Goal: Transaction & Acquisition: Purchase product/service

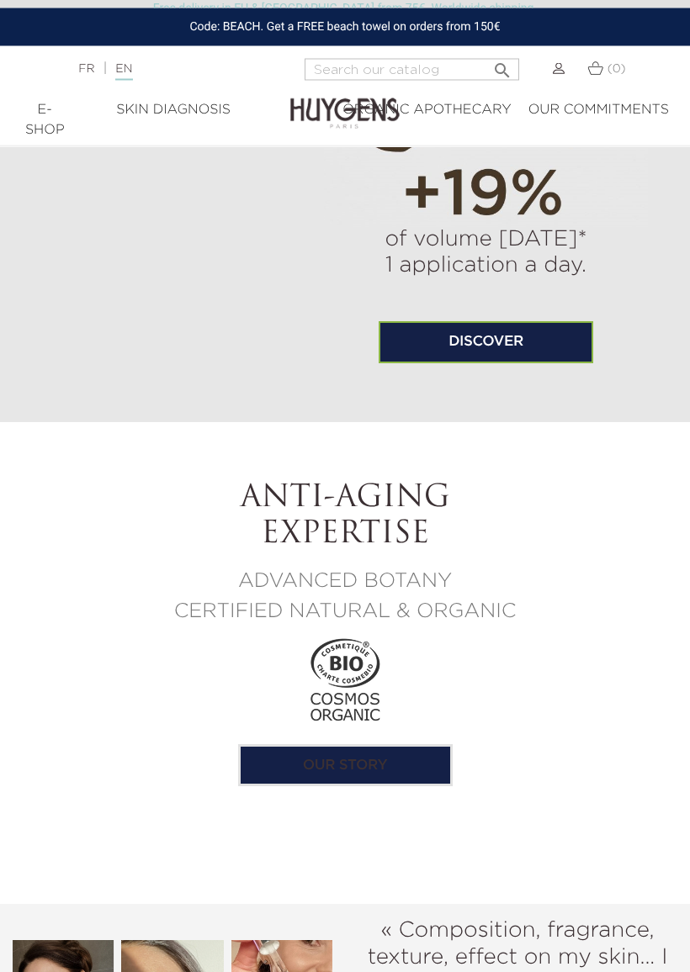
scroll to position [1931, 0]
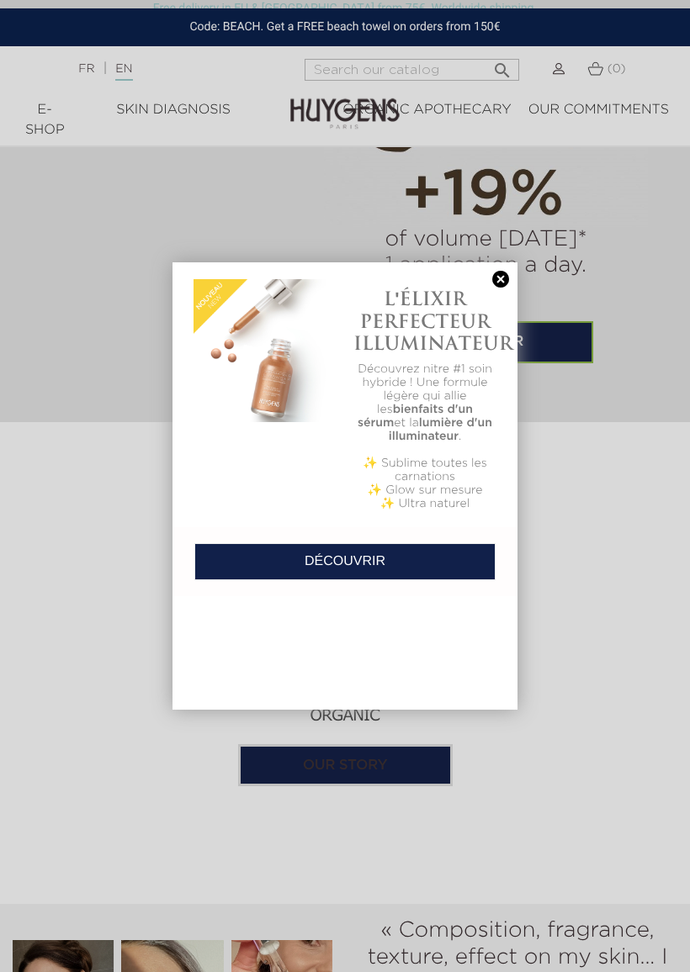
click at [499, 280] on link at bounding box center [501, 280] width 24 height 18
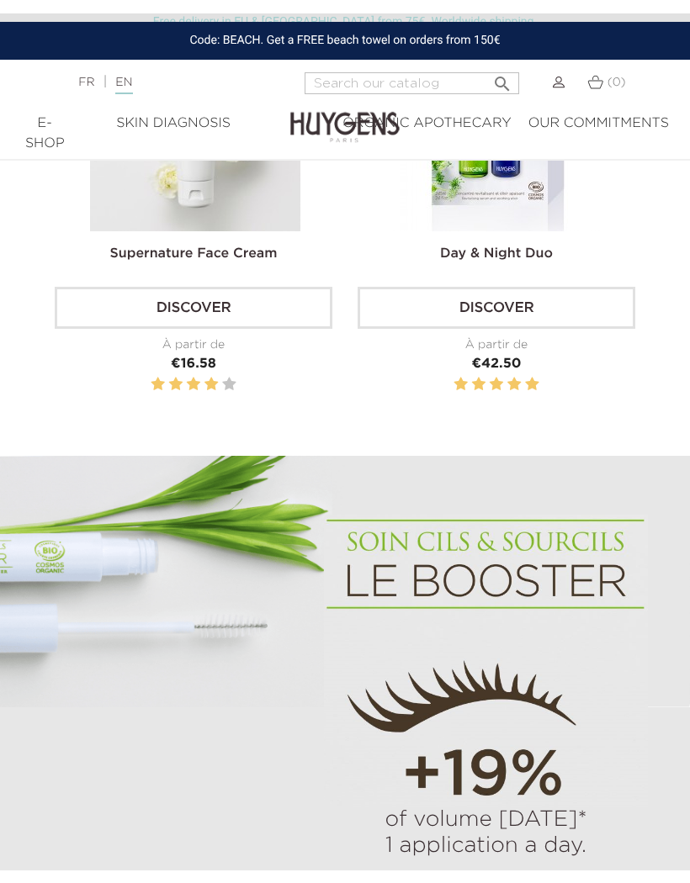
scroll to position [1282, 0]
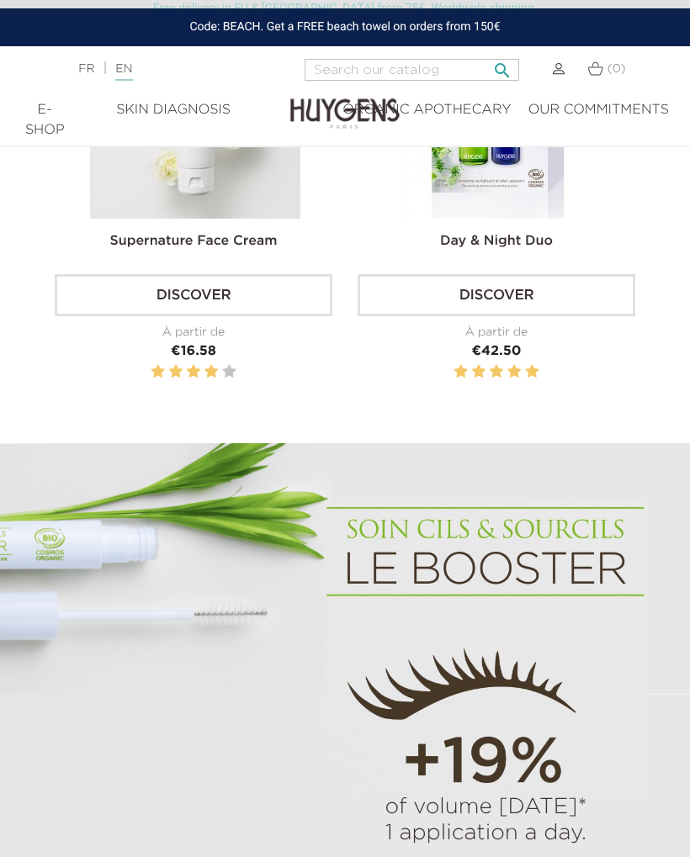
click at [412, 74] on input "Search" at bounding box center [411, 70] width 214 height 22
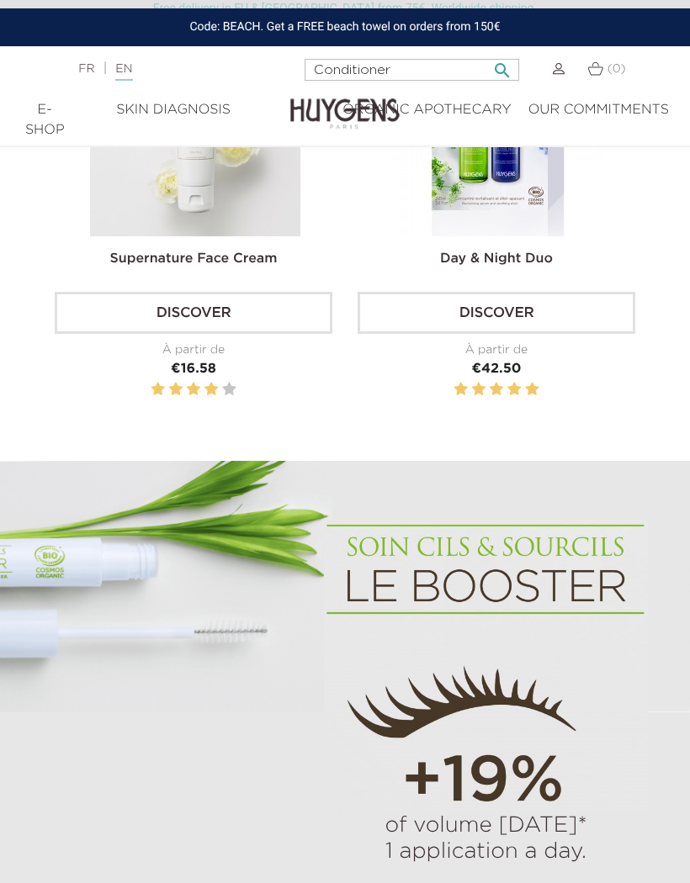
type input "Conditioner"
click at [498, 66] on button " Search" at bounding box center [502, 65] width 30 height 23
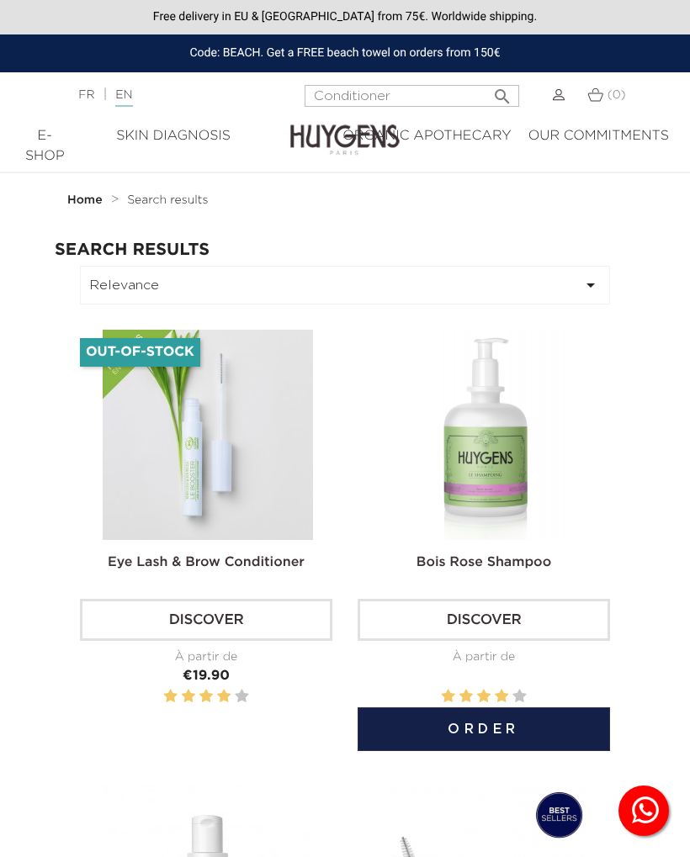
click at [516, 617] on link "Discover" at bounding box center [483, 620] width 252 height 42
